Goal: Task Accomplishment & Management: Manage account settings

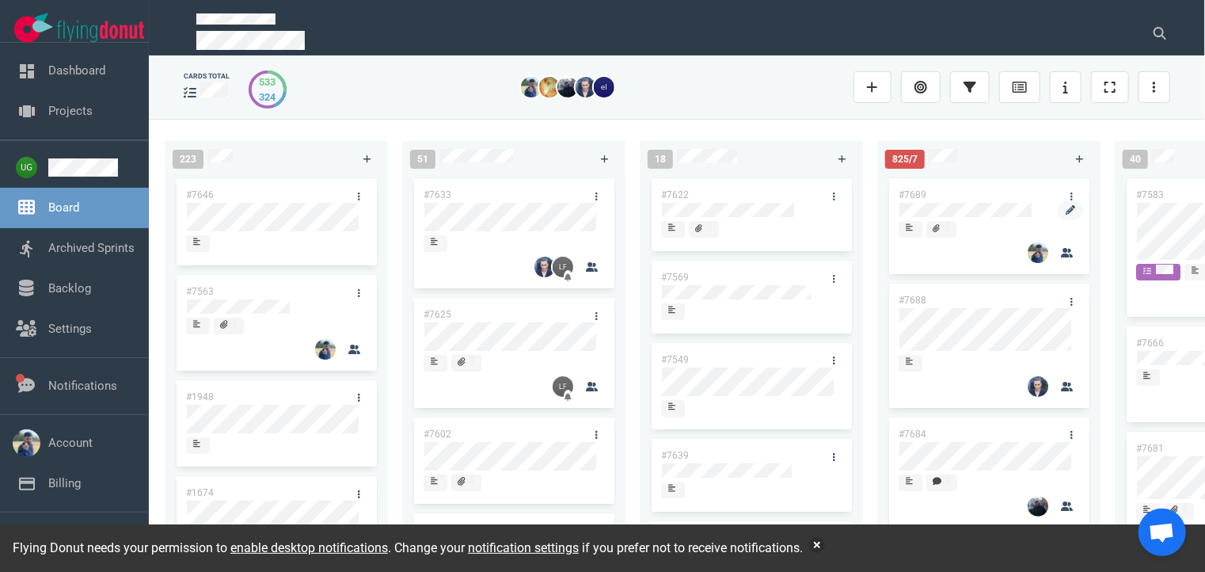
scroll to position [0, 106]
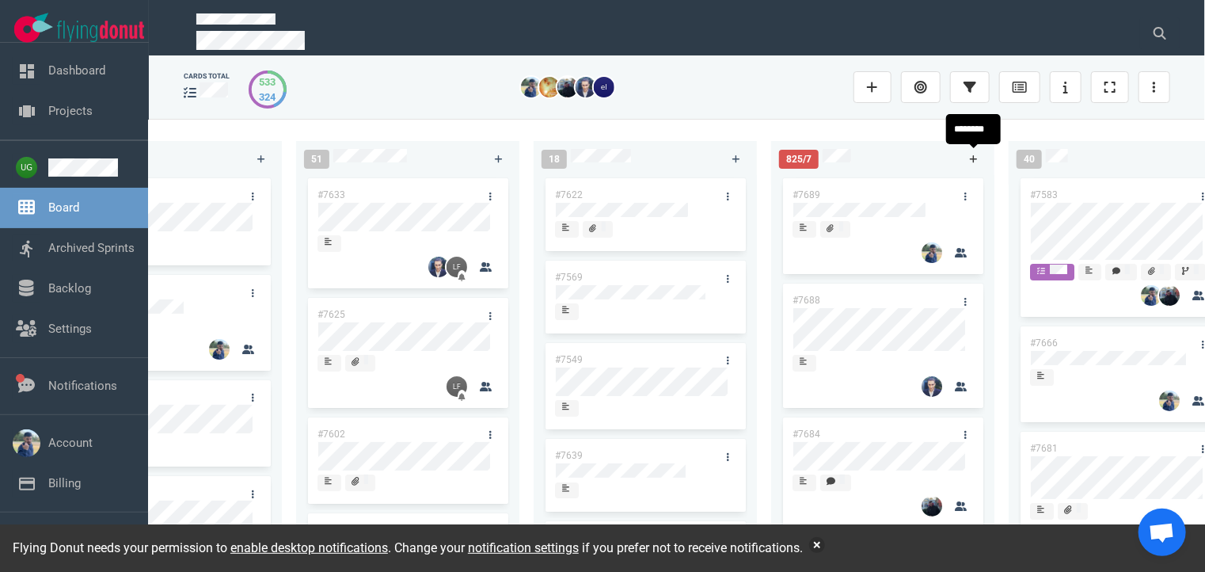
click at [968, 165] on link at bounding box center [973, 159] width 25 height 20
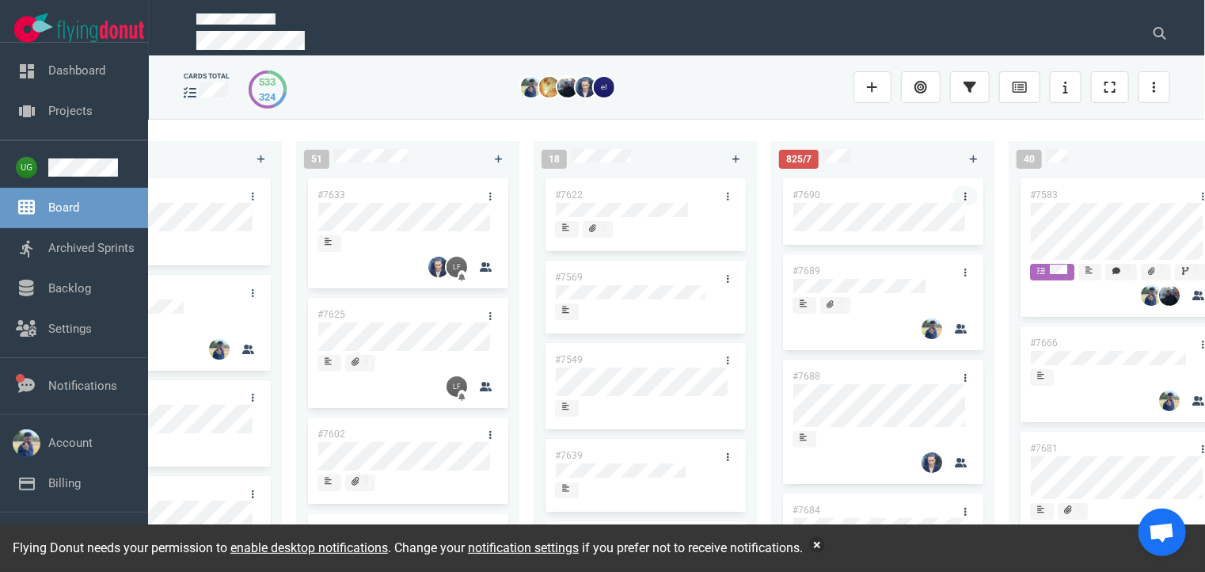
click at [964, 192] on icon at bounding box center [965, 197] width 2 height 10
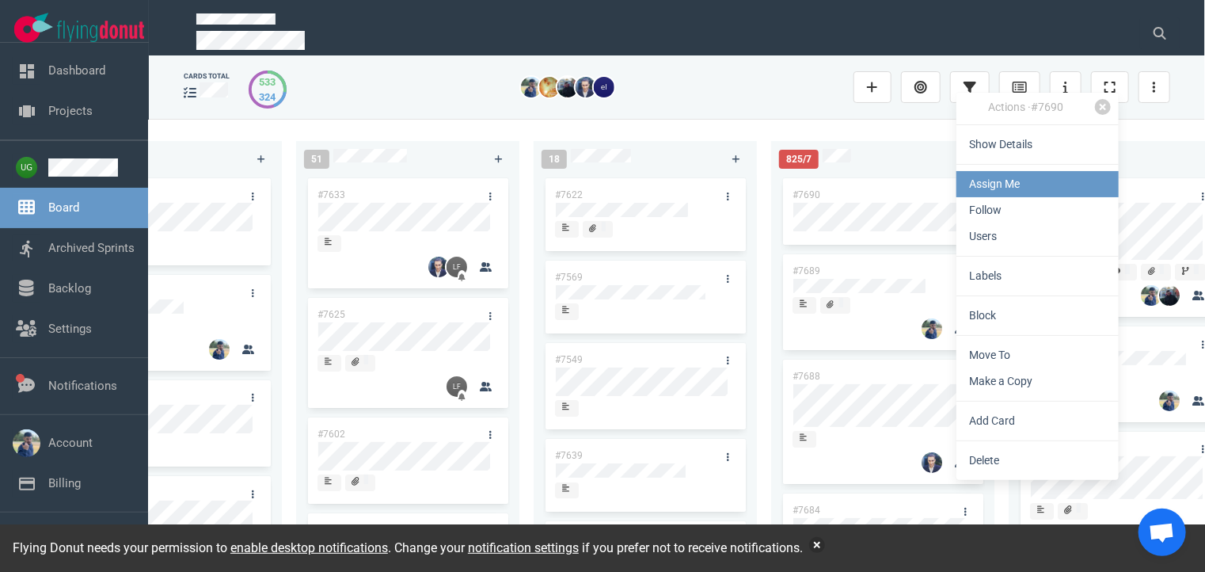
click at [987, 184] on link "Assign Me" at bounding box center [1037, 184] width 162 height 26
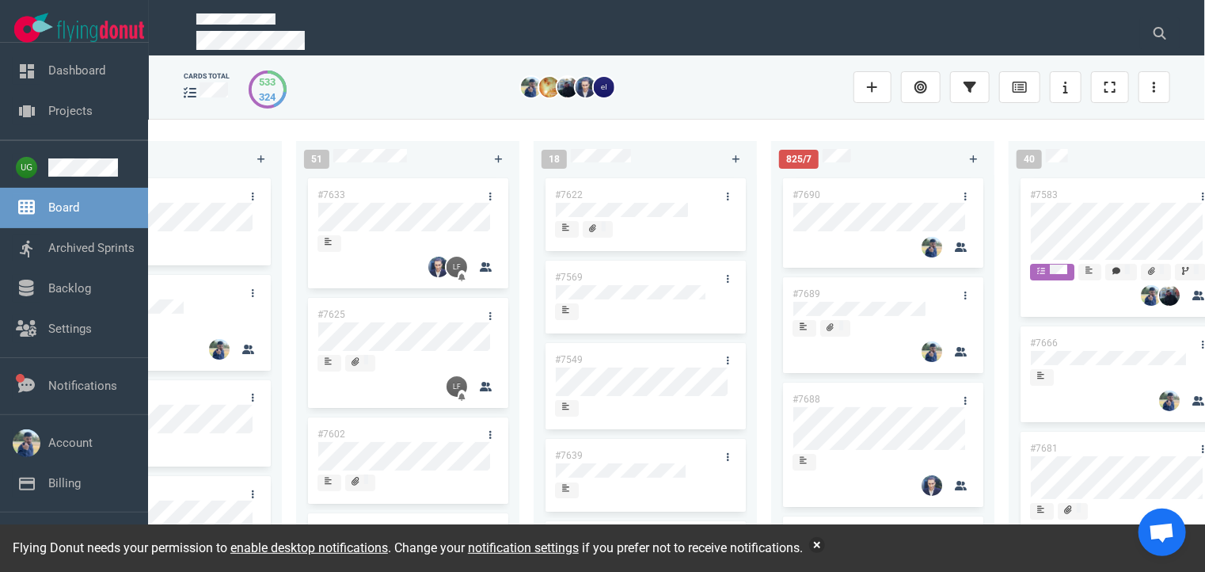
drag, startPoint x: 635, startPoint y: 55, endPoint x: 719, endPoint y: 135, distance: 115.4
click at [719, 135] on section "cards total [PHONE_NUMBER] #7563 #1948 #1674 #1617 #1660 #362 #4673 51 #7633 #7…" at bounding box center [677, 313] width 1056 height 516
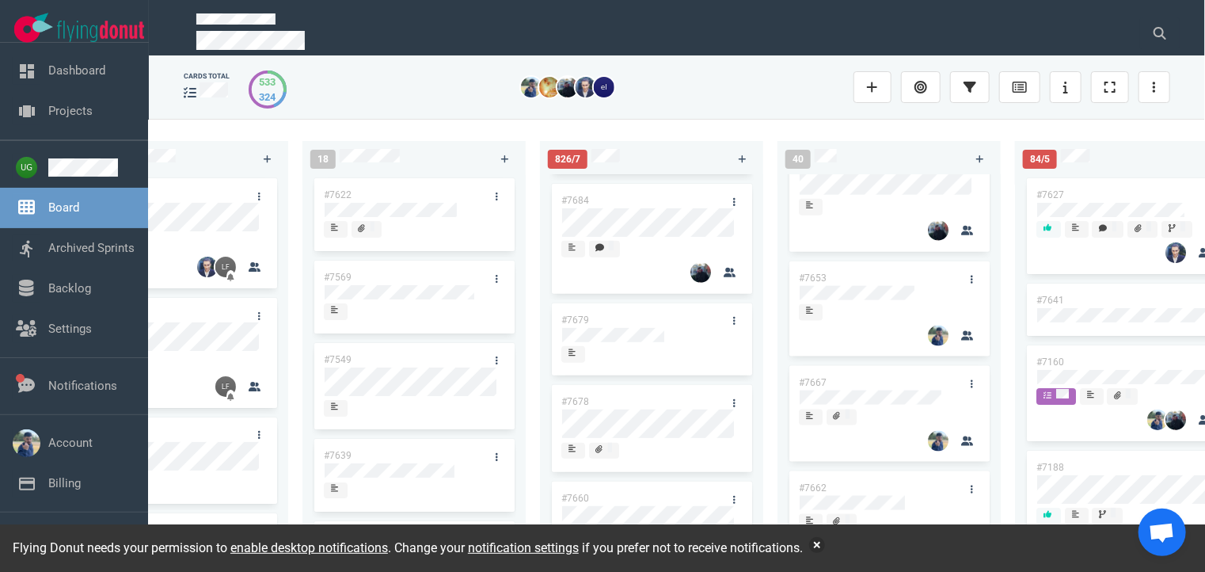
scroll to position [998, 0]
click at [819, 283] on link "#7653" at bounding box center [813, 277] width 28 height 11
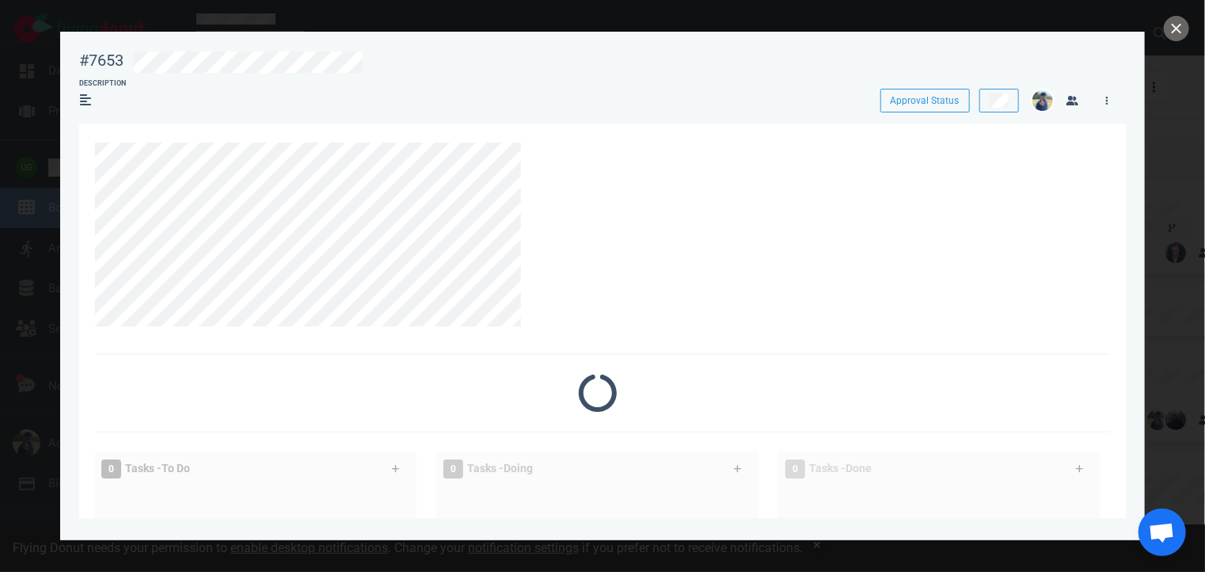
click at [819, 302] on div at bounding box center [594, 235] width 998 height 184
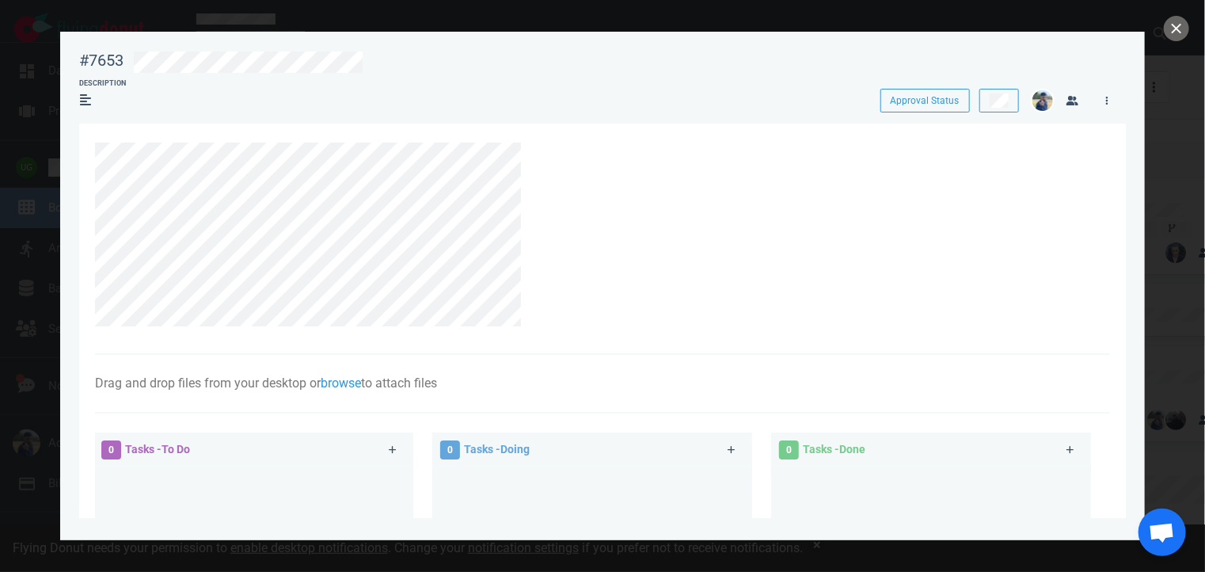
click at [819, 302] on div at bounding box center [594, 235] width 998 height 184
click at [95, 61] on div "#7653" at bounding box center [101, 61] width 44 height 20
copy div "#7653"
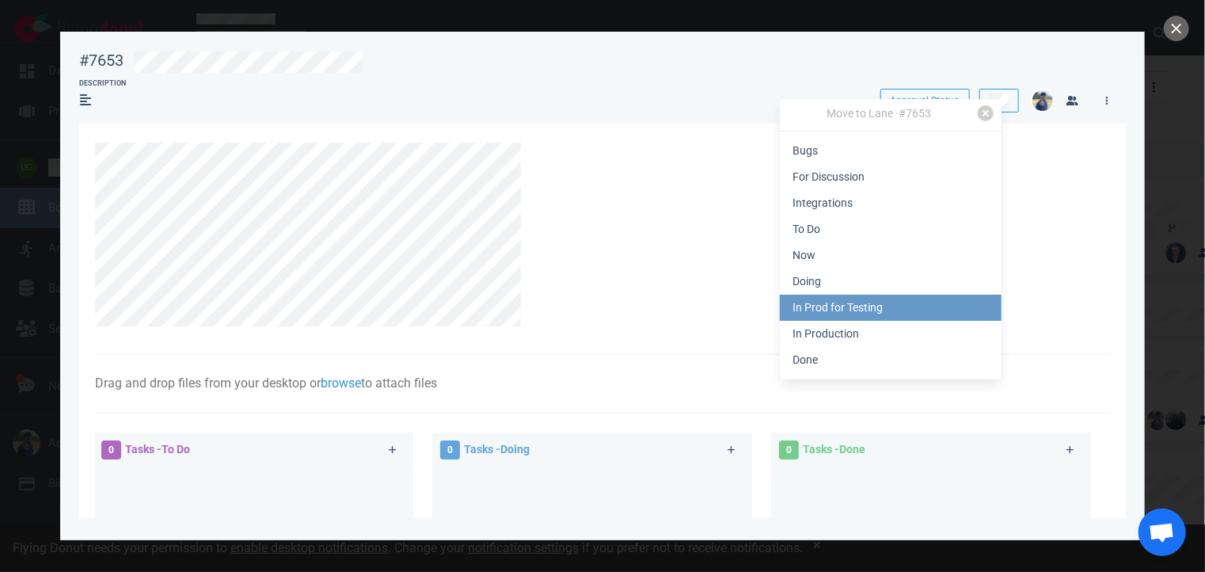
click at [902, 309] on link "In Prod for Testing" at bounding box center [891, 308] width 222 height 26
click at [814, 326] on button "Top" at bounding box center [811, 328] width 36 height 24
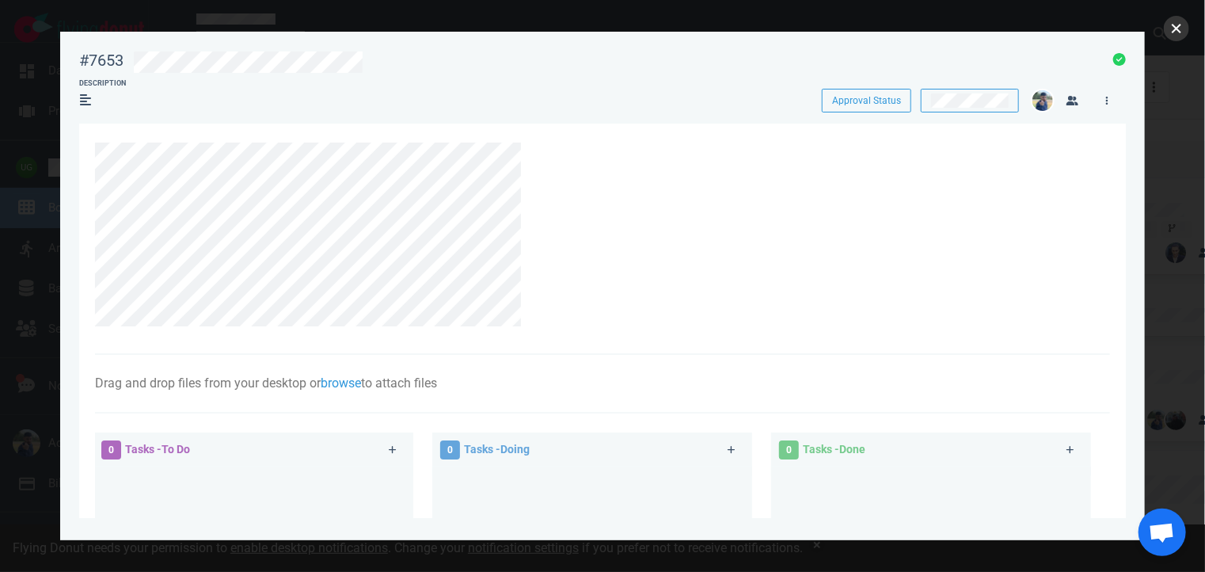
click at [1171, 32] on button "close" at bounding box center [1176, 28] width 25 height 25
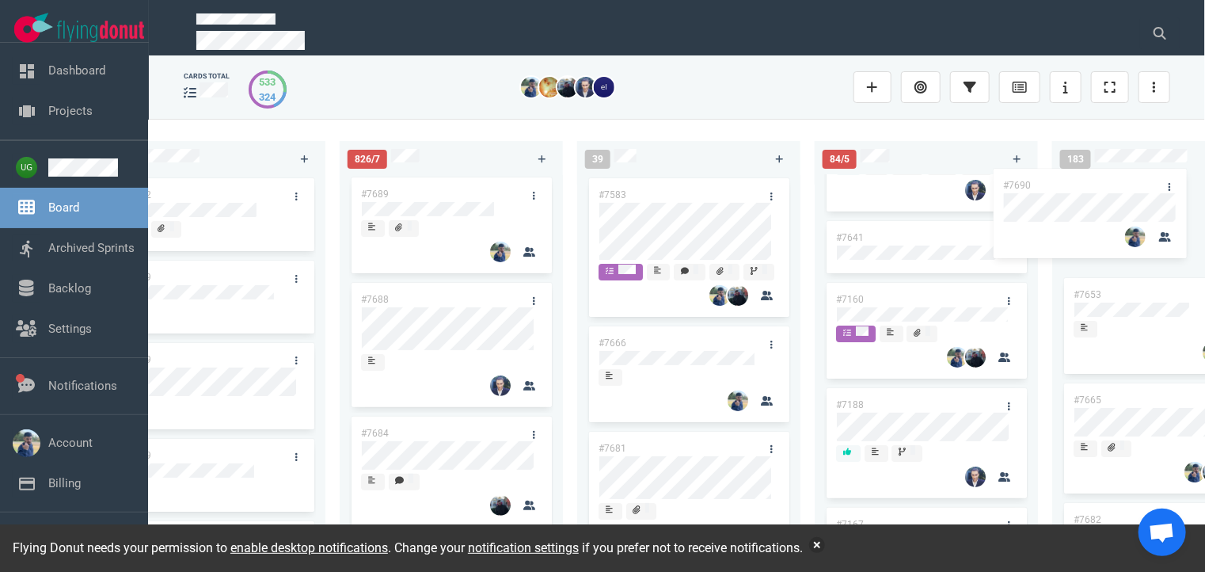
drag, startPoint x: 464, startPoint y: 191, endPoint x: 1113, endPoint y: 183, distance: 649.3
click at [1113, 183] on div "223 #7646 #7563 #1948 #1674 #1617 #1660 #362 #4673 51 #7633 #7625 #7602 #7598 #…" at bounding box center [677, 345] width 1056 height 452
click at [1096, 192] on link "#7690" at bounding box center [1088, 194] width 28 height 11
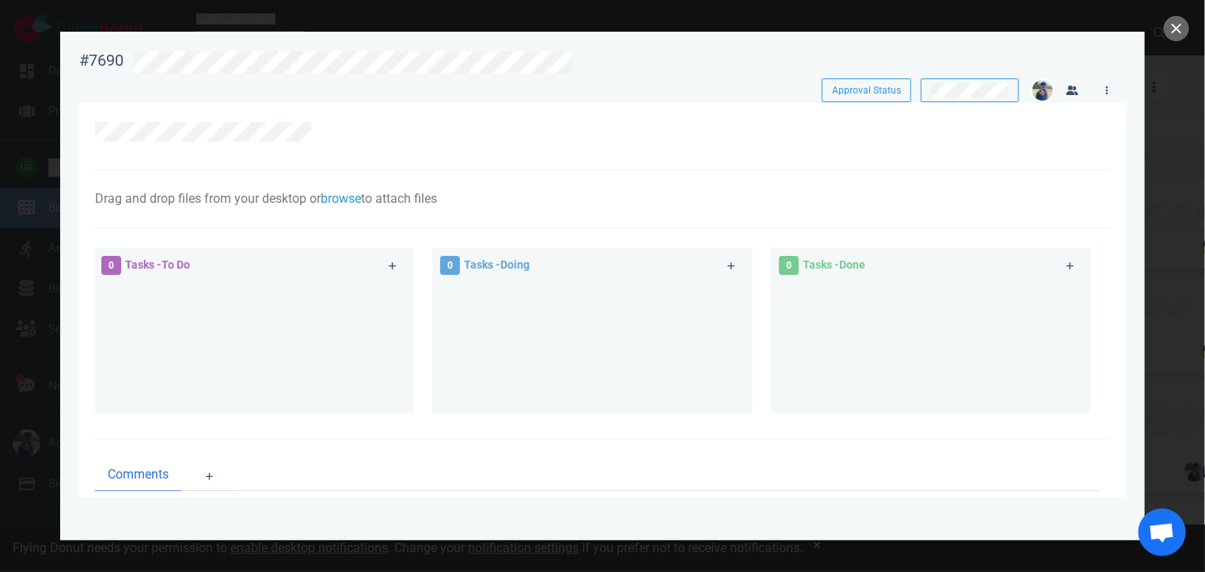
click at [105, 51] on div "#7690" at bounding box center [101, 61] width 44 height 20
copy div "#7690"
click at [943, 165] on div at bounding box center [602, 136] width 1015 height 67
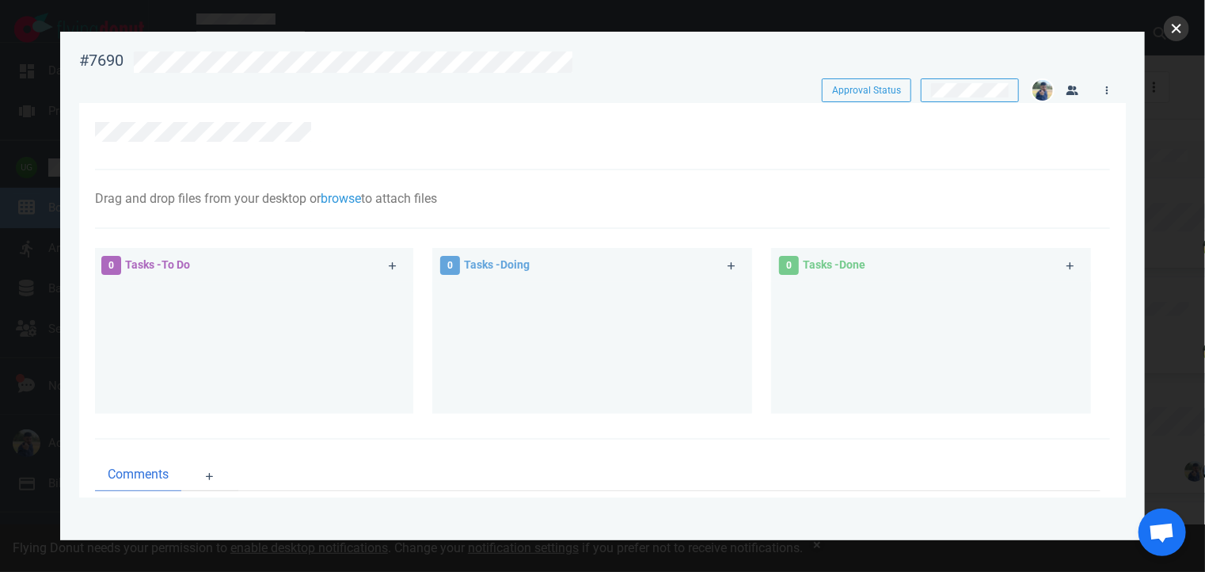
click at [1172, 36] on button "close" at bounding box center [1176, 28] width 25 height 25
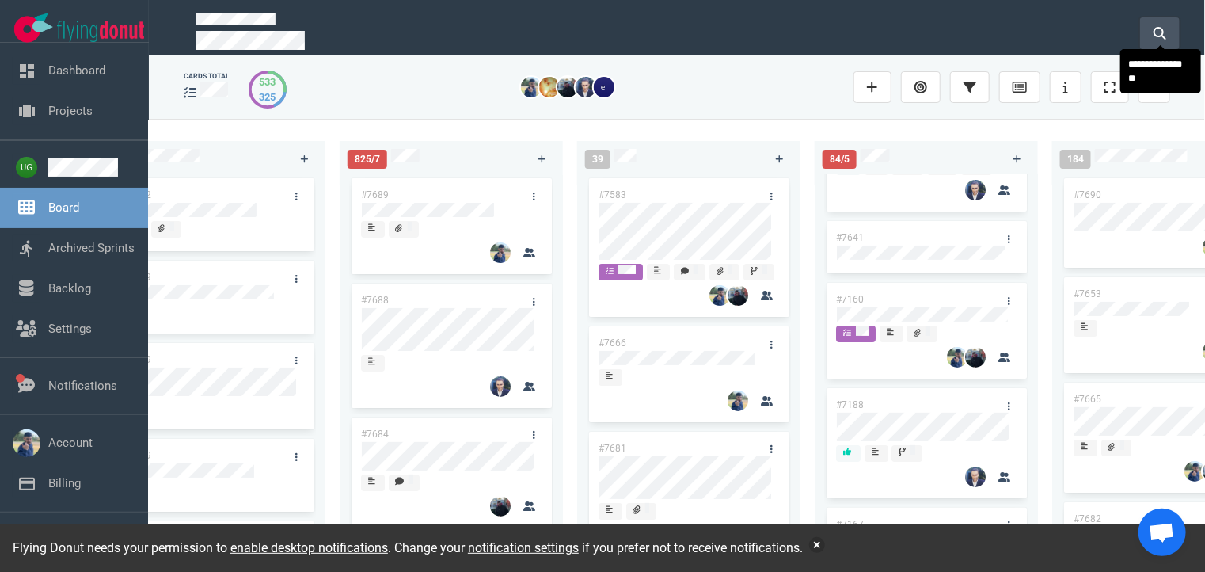
click at [1165, 27] on icon at bounding box center [1160, 33] width 13 height 13
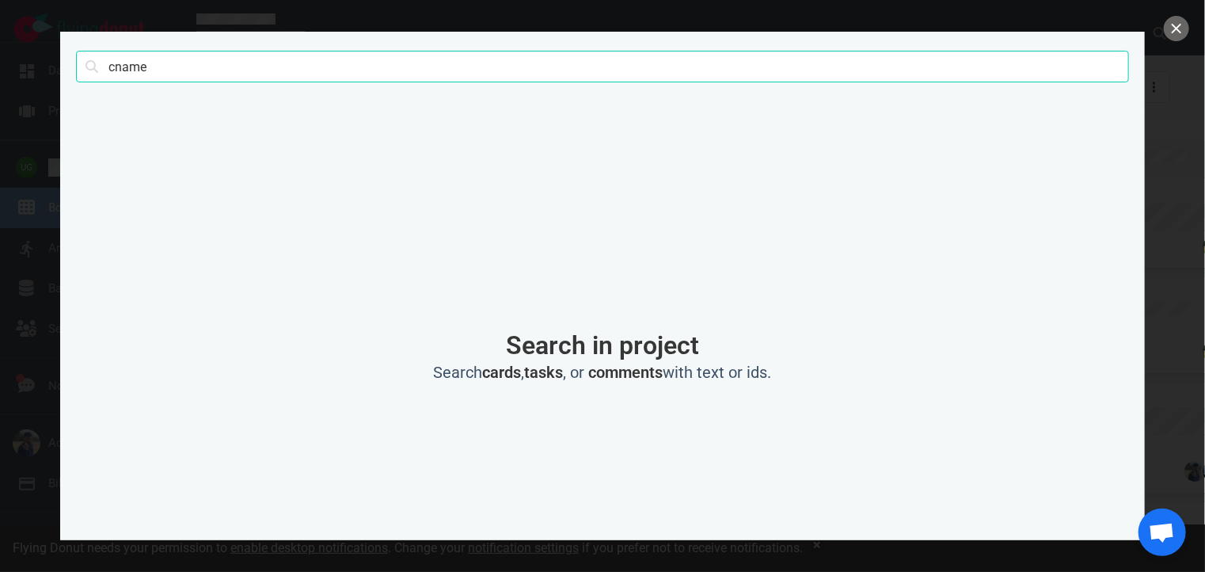
type input "cname"
click button "Search" at bounding box center [0, 0] width 0 height 0
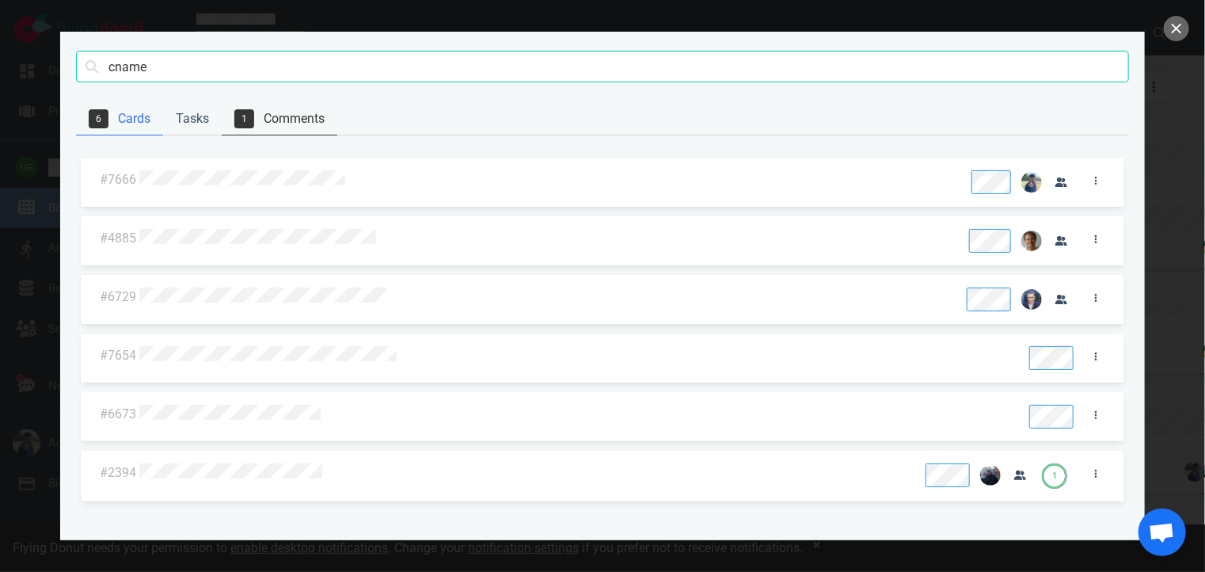
click at [291, 114] on link "1 Comments" at bounding box center [280, 119] width 116 height 32
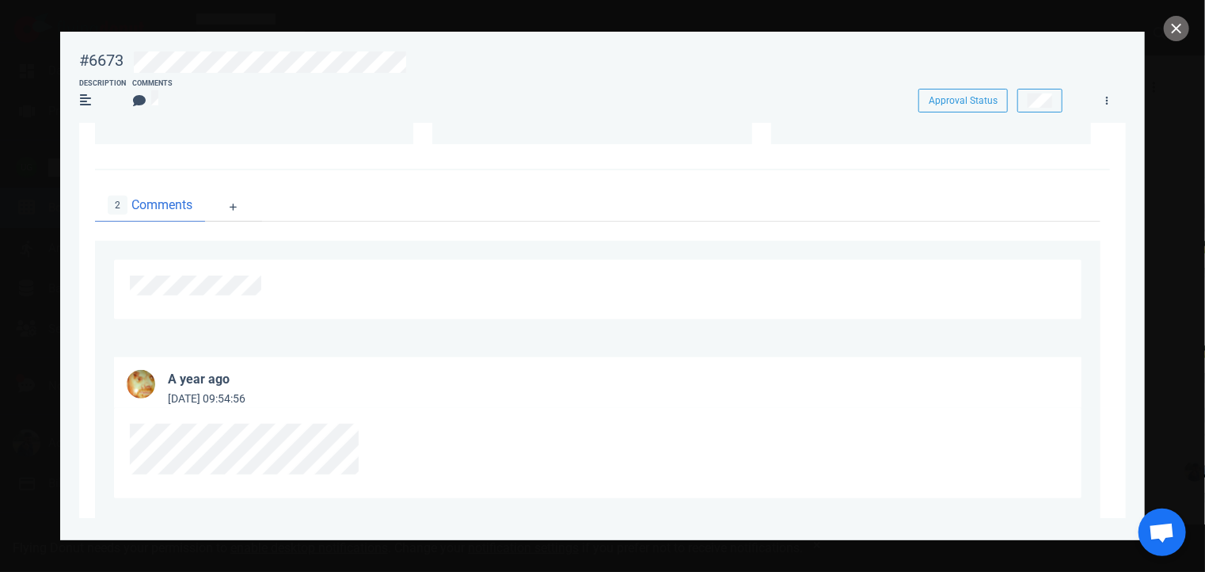
scroll to position [382, 0]
click at [1182, 26] on button "close" at bounding box center [1176, 28] width 25 height 25
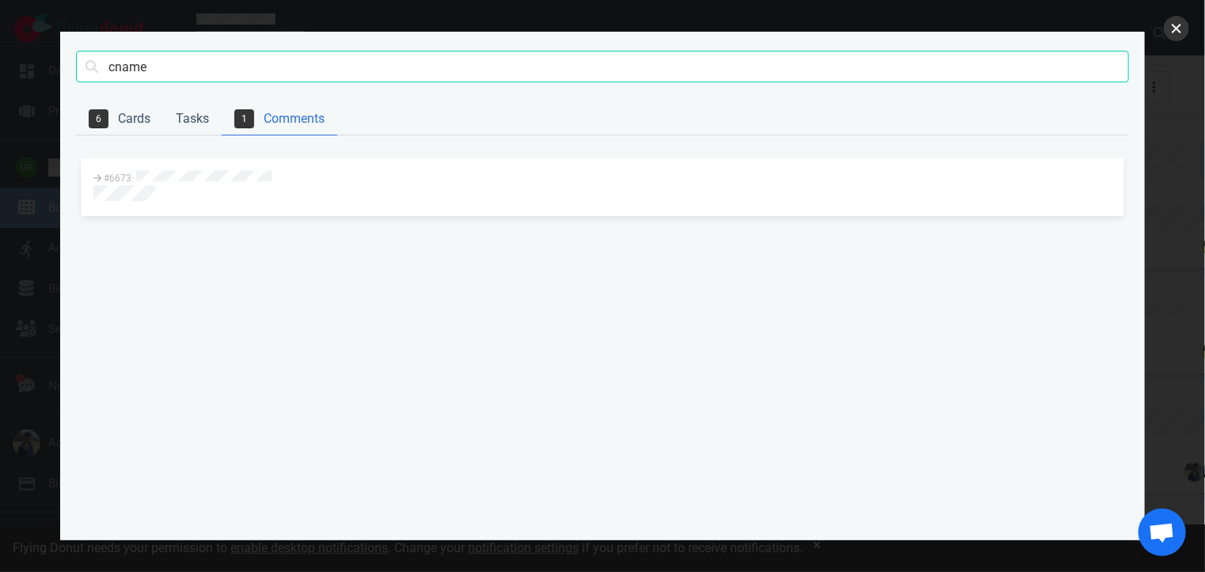
click at [1175, 23] on button "close" at bounding box center [1176, 28] width 25 height 25
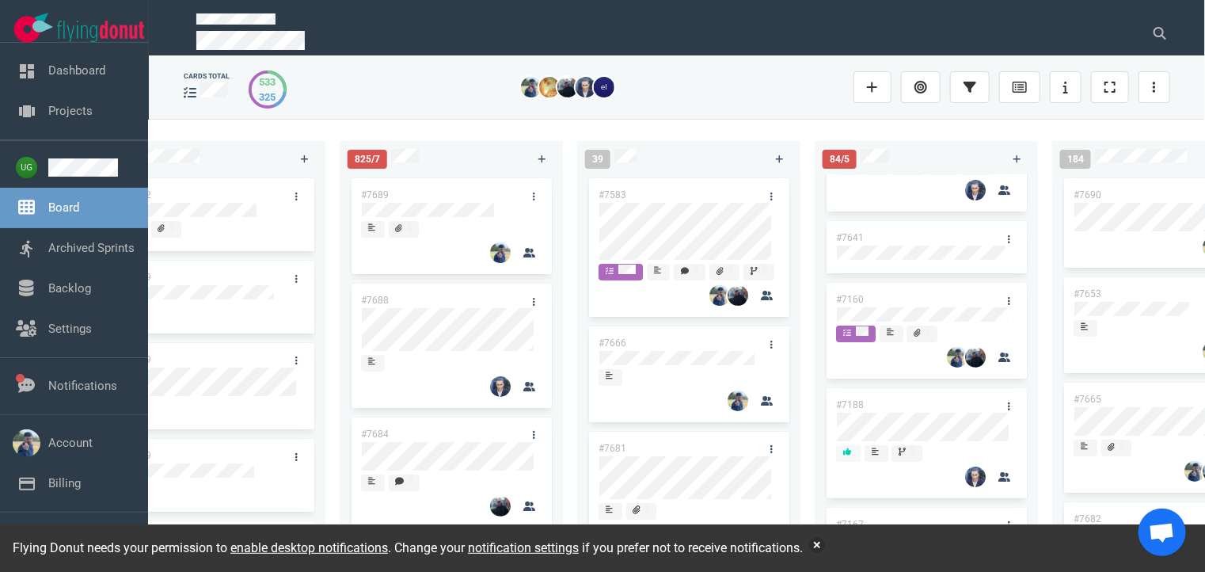
scroll to position [0, 0]
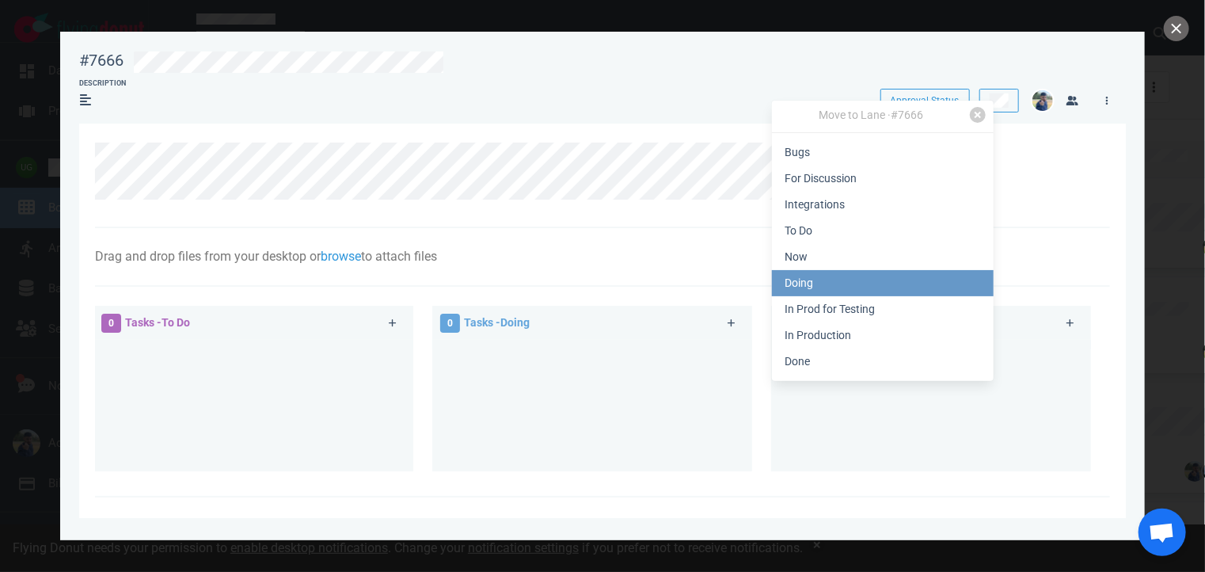
click at [898, 280] on link "Doing" at bounding box center [883, 283] width 222 height 26
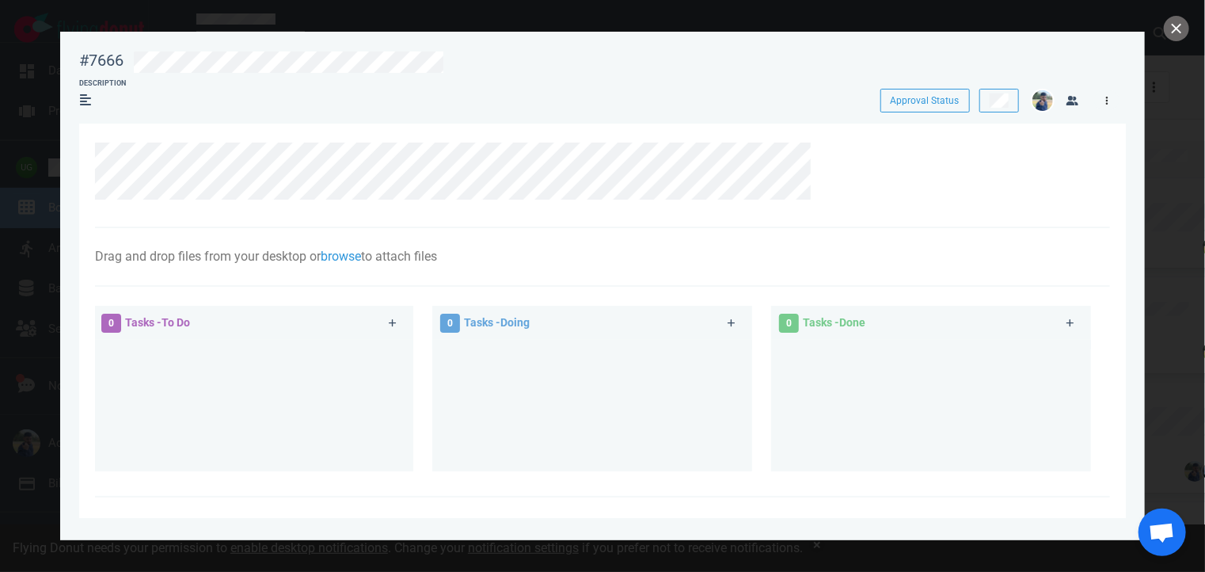
click at [1112, 97] on link at bounding box center [1106, 100] width 25 height 20
click at [972, 61] on div at bounding box center [614, 61] width 960 height 21
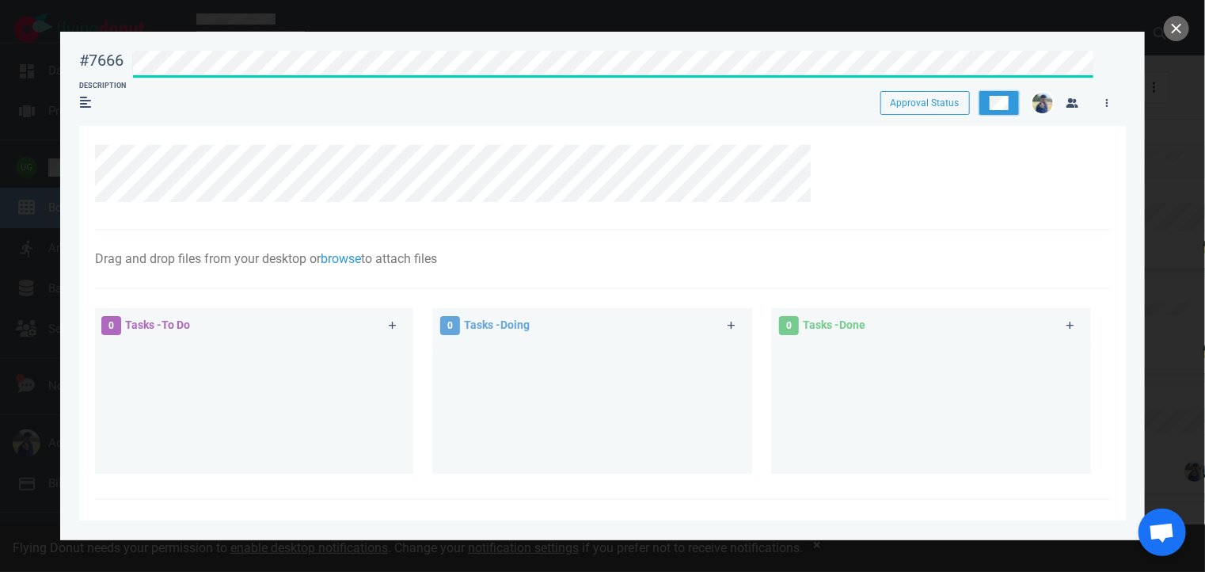
click at [992, 93] on button at bounding box center [999, 103] width 40 height 24
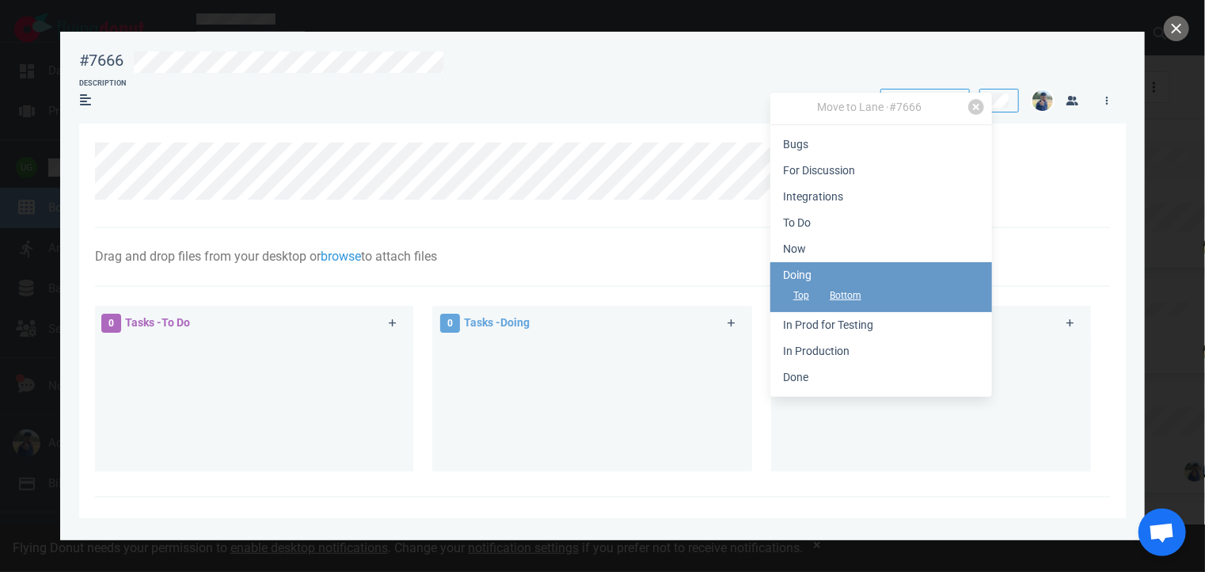
click at [852, 270] on link "Doing Top Bottom" at bounding box center [881, 287] width 222 height 50
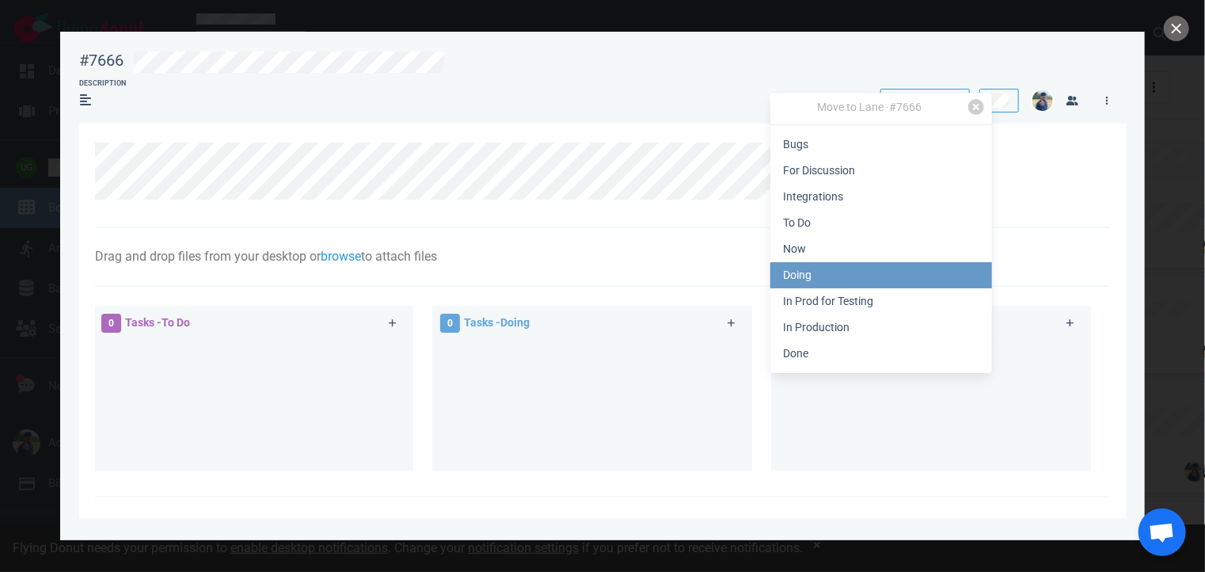
click at [794, 281] on link "Doing" at bounding box center [881, 275] width 222 height 26
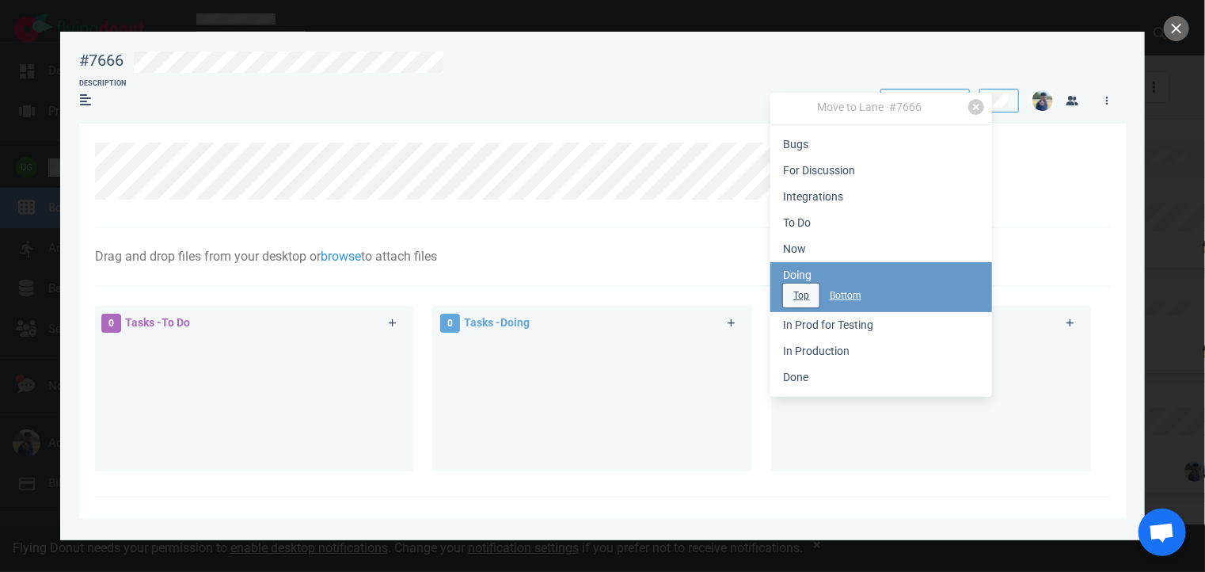
click at [794, 291] on button "Top" at bounding box center [801, 295] width 36 height 24
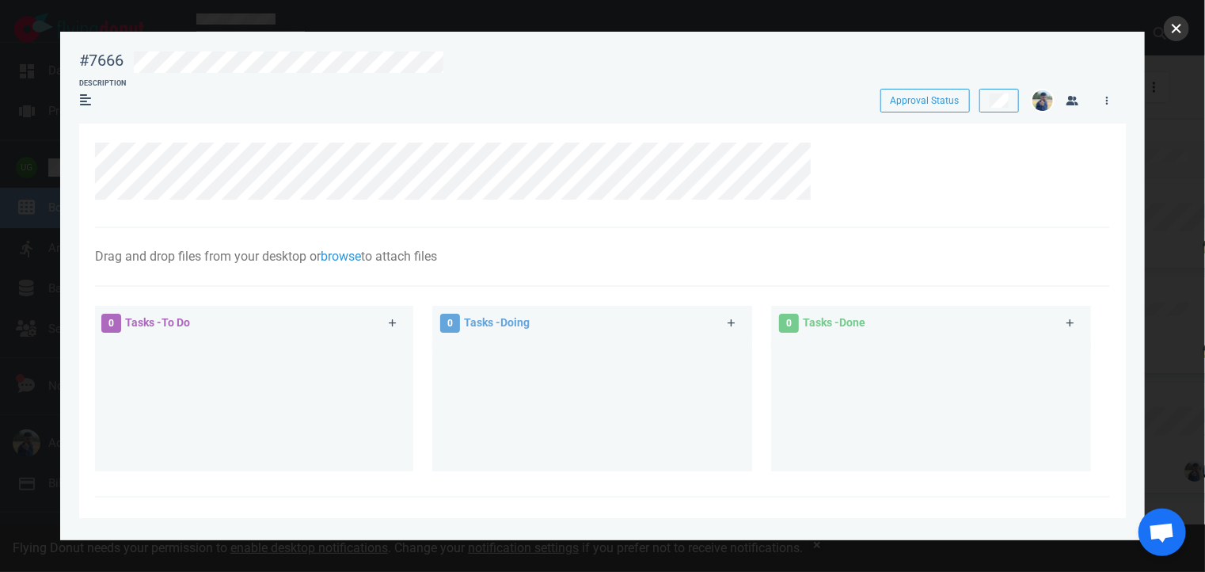
click at [1179, 39] on button "close" at bounding box center [1176, 28] width 25 height 25
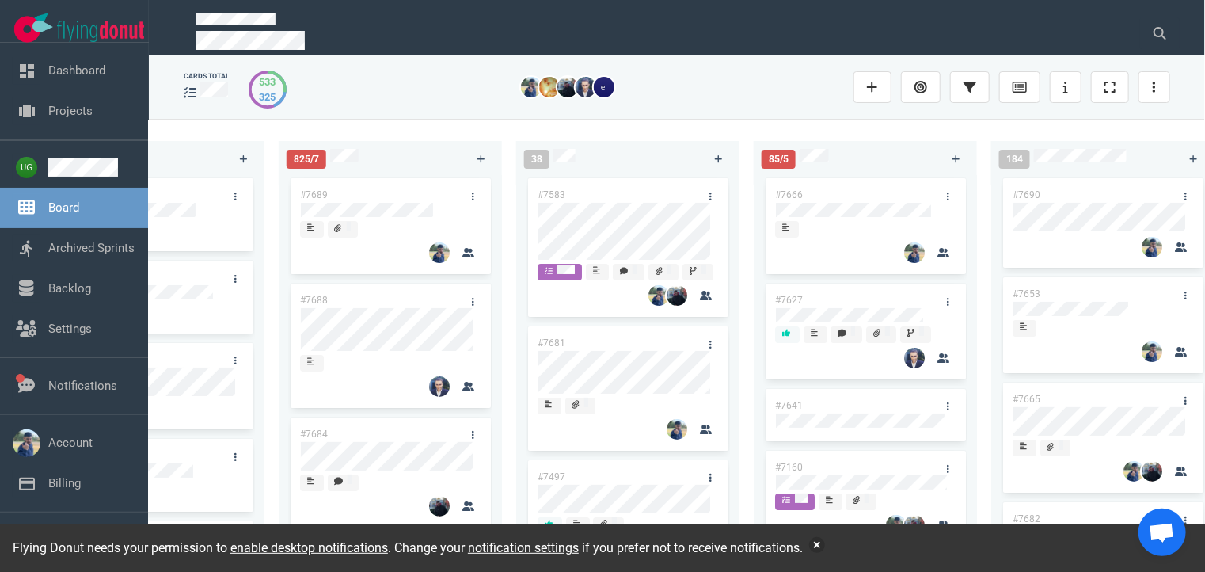
click at [706, 40] on p at bounding box center [658, 42] width 925 height 23
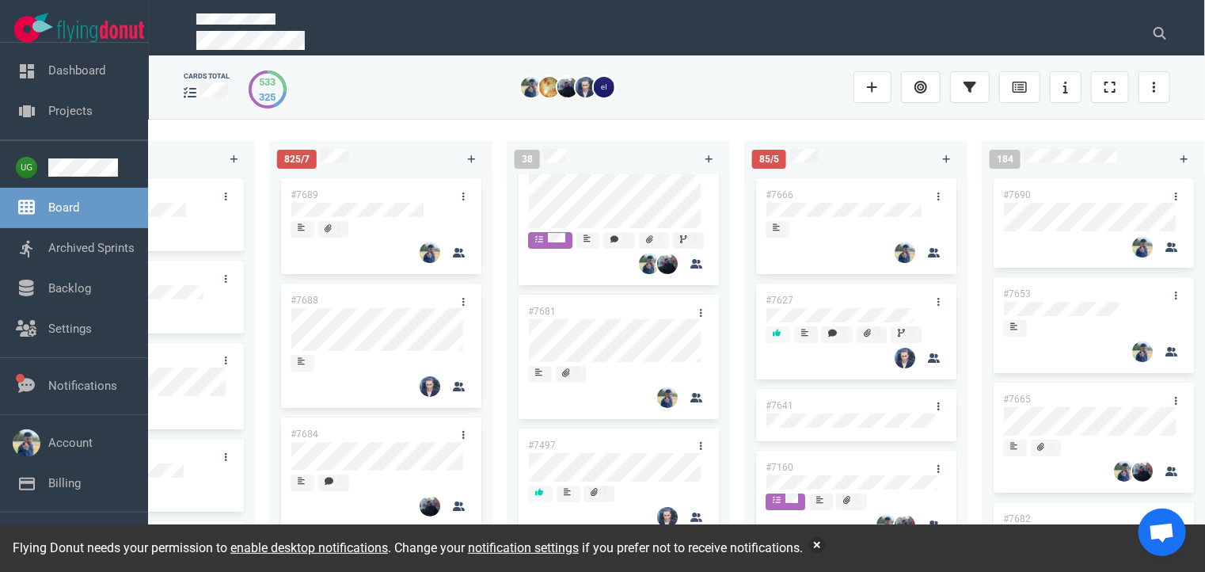
scroll to position [72, 0]
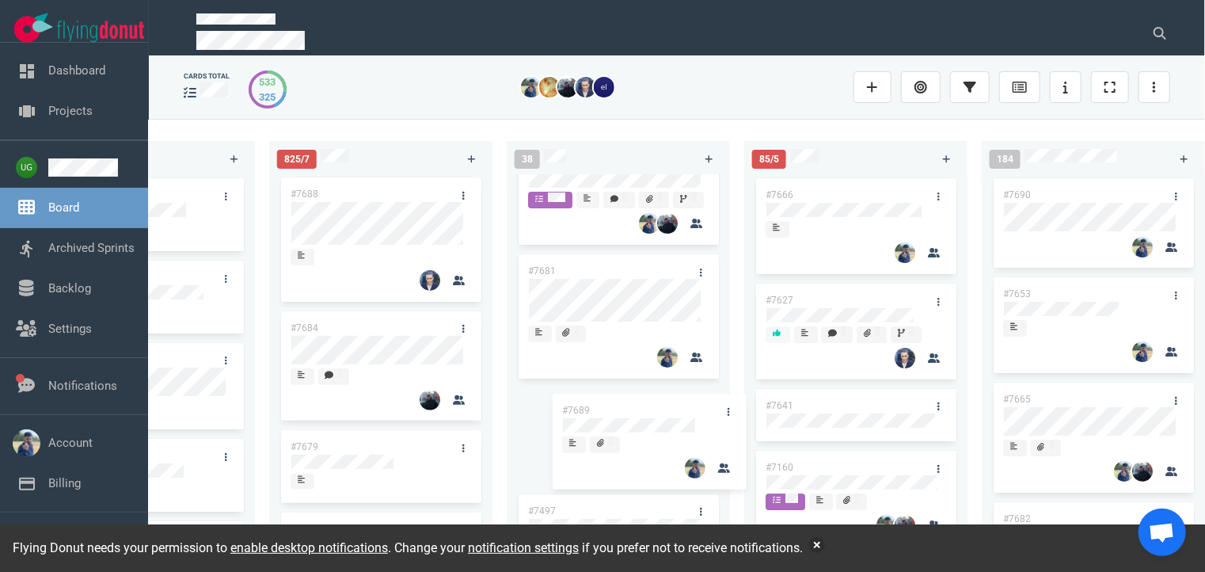
drag, startPoint x: 409, startPoint y: 184, endPoint x: 681, endPoint y: 401, distance: 347.1
click at [681, 401] on div "223 #7646 #7563 #1948 #1674 #1617 #1660 #362 #4673 51 #7633 #7625 #7602 #7598 #…" at bounding box center [677, 345] width 1056 height 452
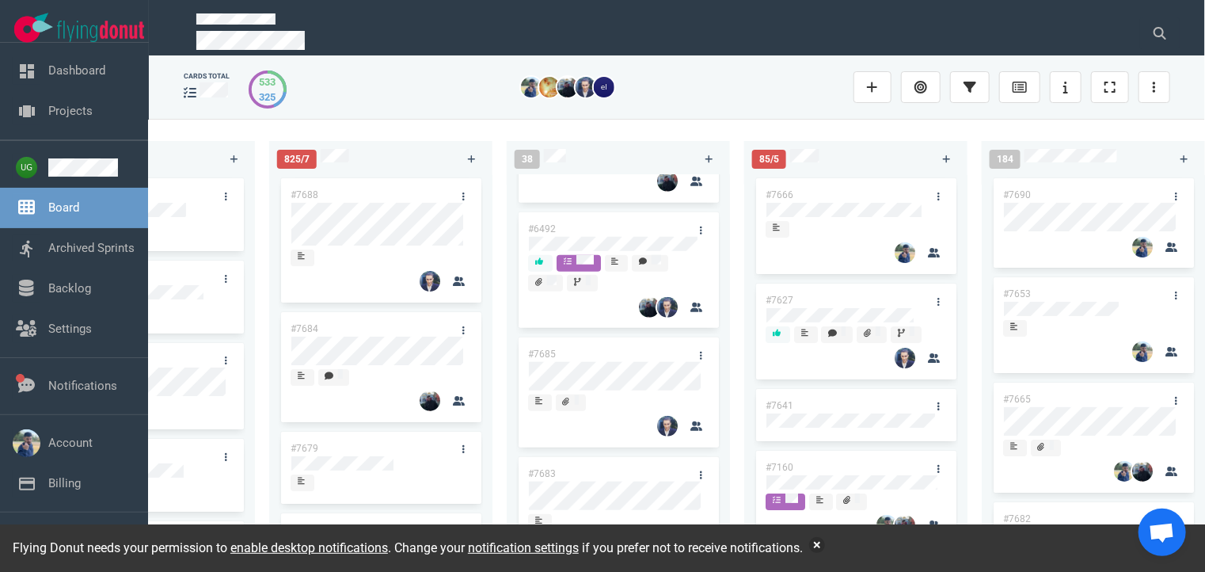
scroll to position [800, 0]
click at [928, 191] on link at bounding box center [938, 196] width 25 height 20
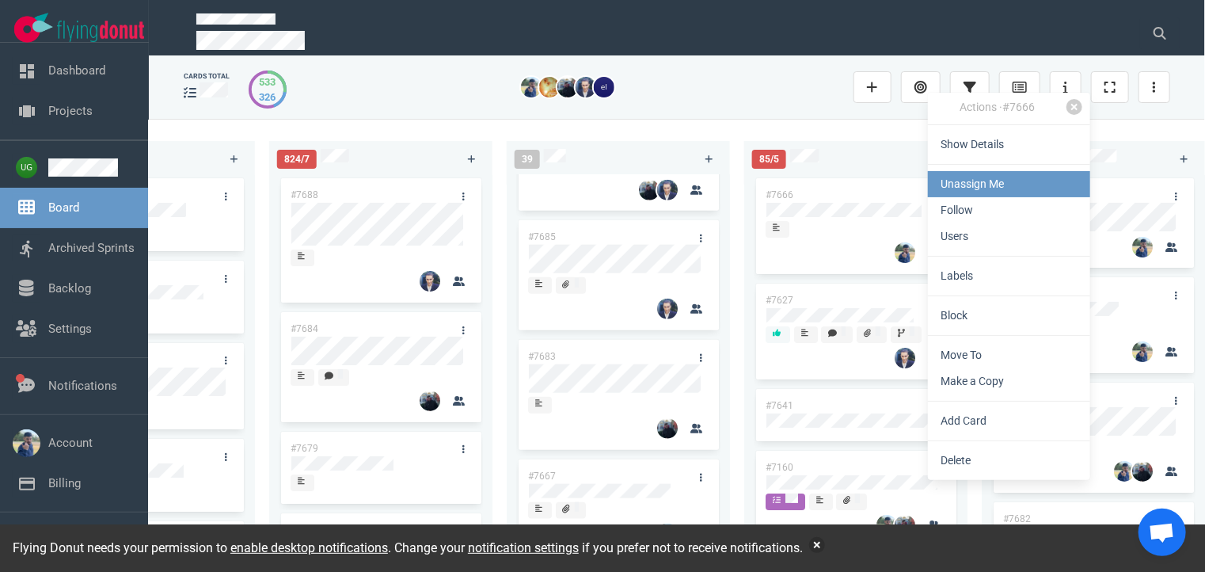
click at [953, 181] on link "Unassign Me" at bounding box center [1009, 184] width 162 height 26
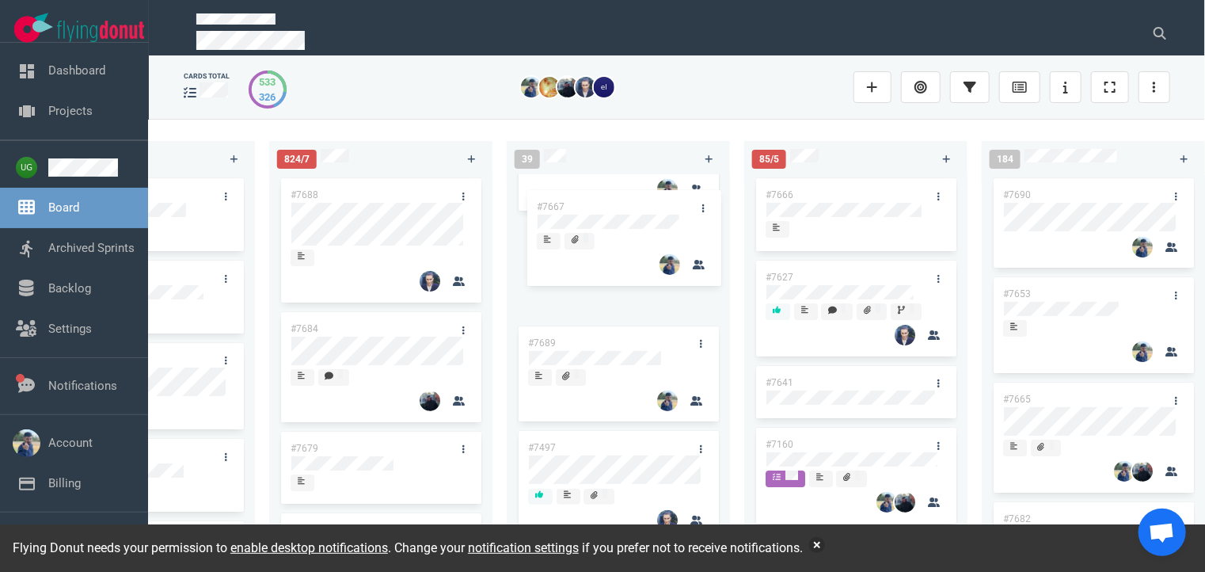
scroll to position [181, 0]
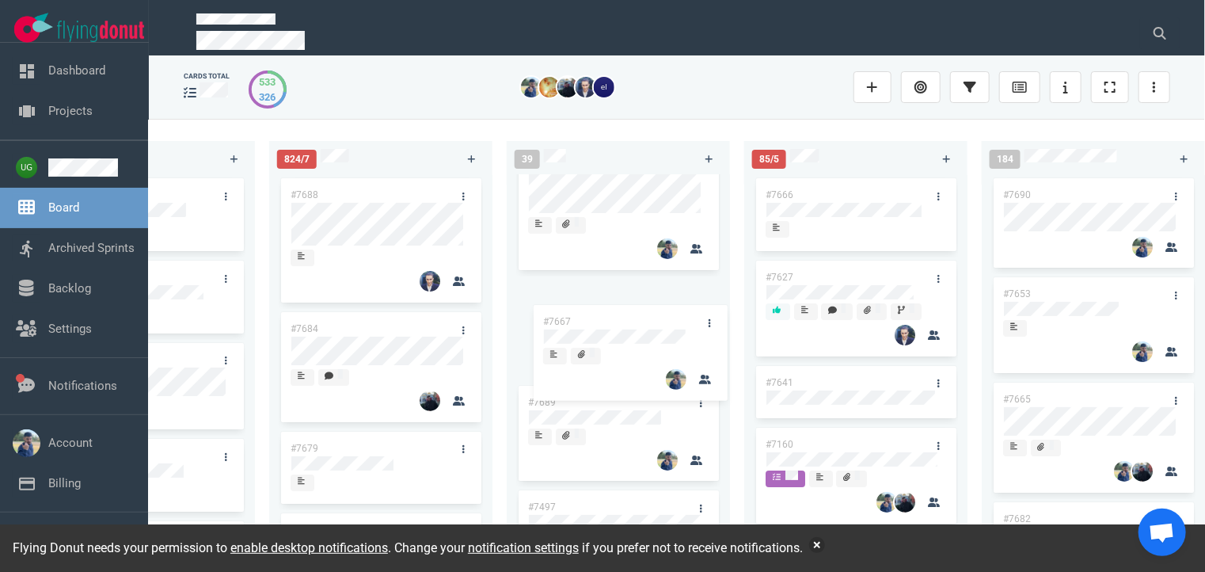
drag, startPoint x: 630, startPoint y: 250, endPoint x: 645, endPoint y: 314, distance: 65.9
click at [645, 314] on div "#7583 #7681 #7689 #7497 #3249 #7664 #6492 #7685 #7683 #7667 #7662 #7663 #7596 #…" at bounding box center [618, 175] width 204 height 363
click at [569, 119] on div "223 #7646 #7563 #1948 #1674 #1617 #1660 #362 #4673 51 #7633 #7625 #7602 #7598 #…" at bounding box center [677, 345] width 1056 height 452
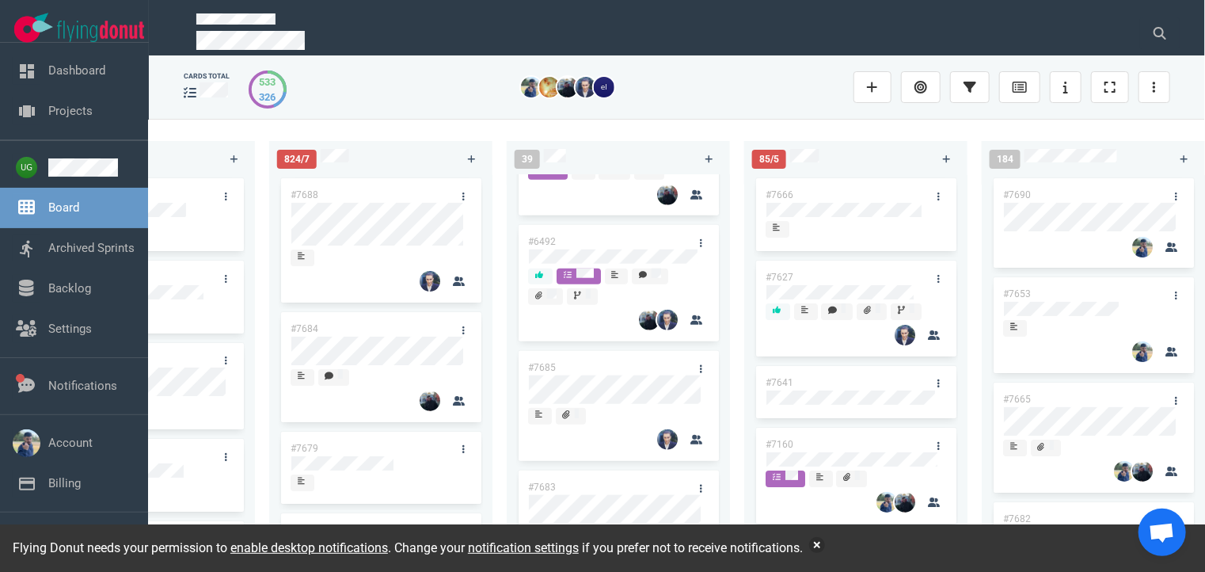
scroll to position [775, 0]
